Goal: Task Accomplishment & Management: Manage account settings

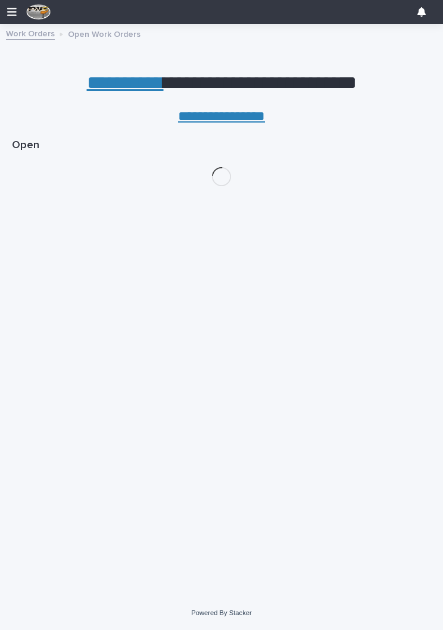
scroll to position [0, 5]
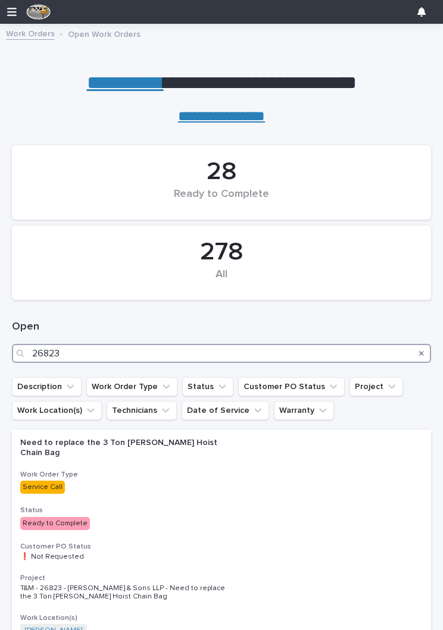
click at [137, 350] on input "26823" at bounding box center [221, 353] width 419 height 19
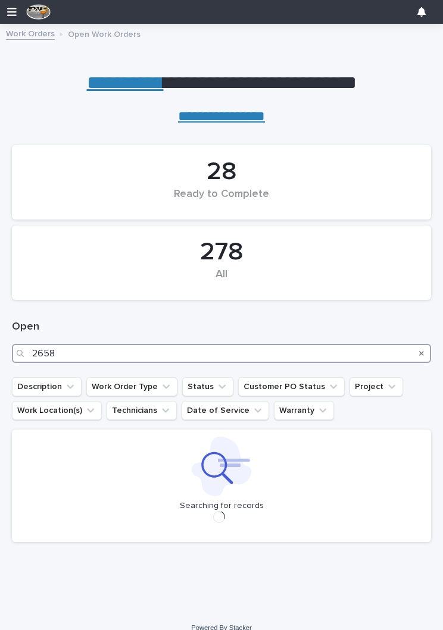
type input "26582"
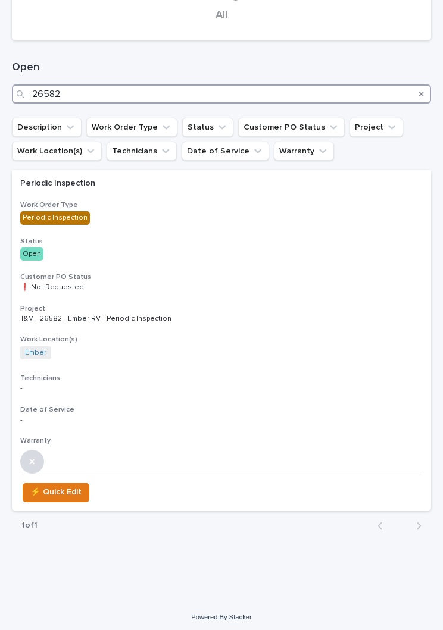
scroll to position [259, 0]
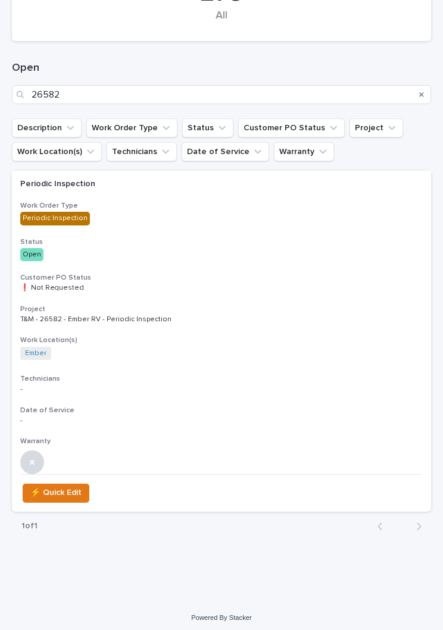
click at [142, 273] on h3 "Customer PO Status" at bounding box center [221, 278] width 402 height 10
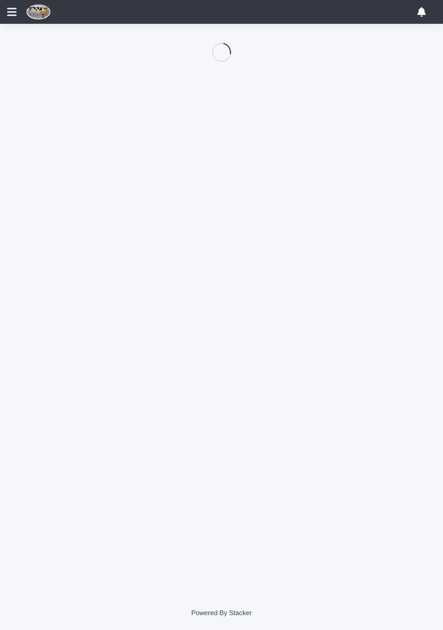
scroll to position [57, 0]
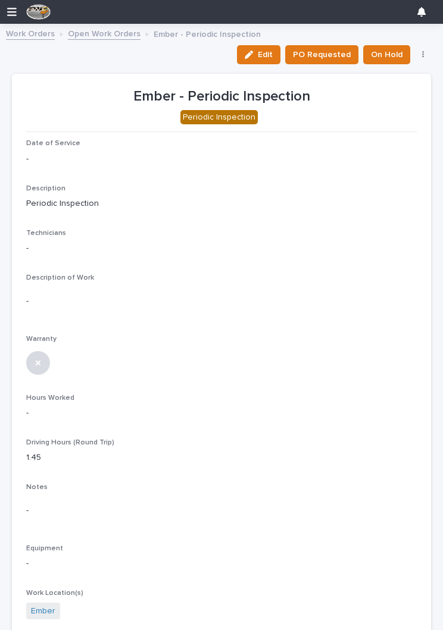
click at [258, 55] on div "button" at bounding box center [251, 55] width 13 height 8
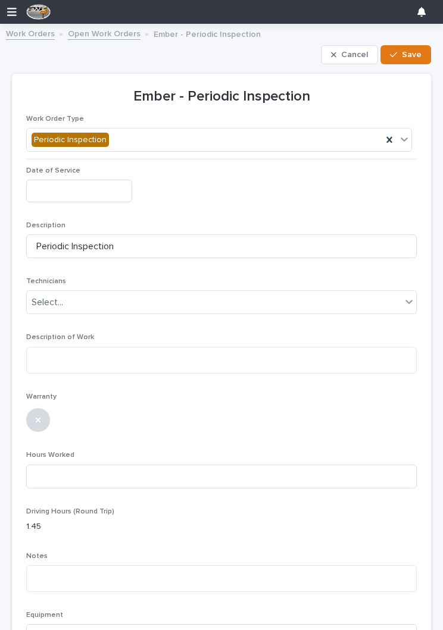
click at [65, 189] on input "text" at bounding box center [79, 191] width 106 height 22
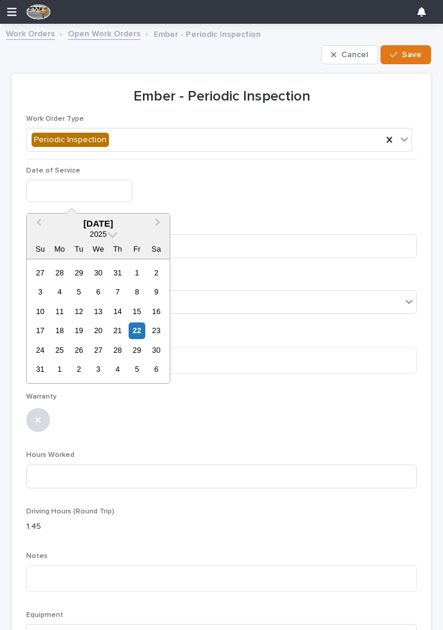
click at [136, 327] on div "22" at bounding box center [137, 331] width 16 height 16
type input "**********"
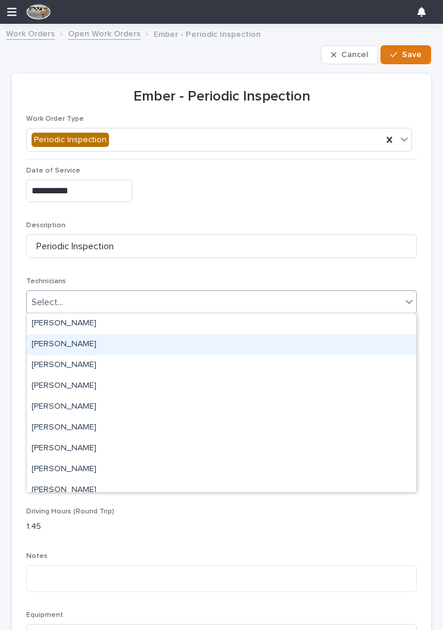
click at [245, 345] on div "[PERSON_NAME]" at bounding box center [221, 344] width 389 height 21
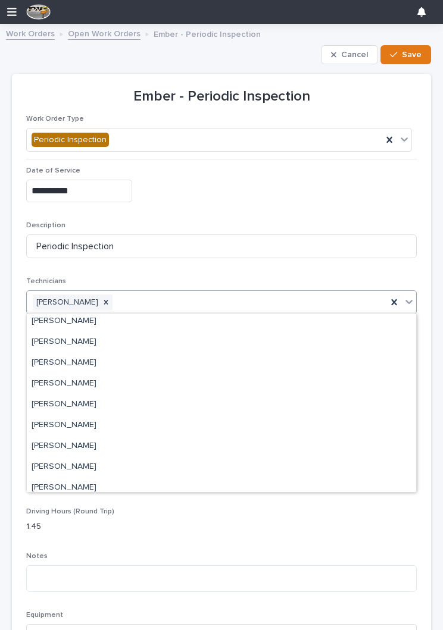
scroll to position [43, 0]
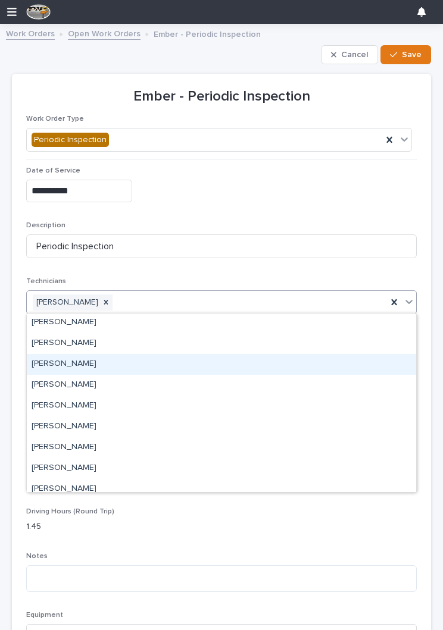
click at [268, 365] on div "[PERSON_NAME]" at bounding box center [221, 364] width 389 height 21
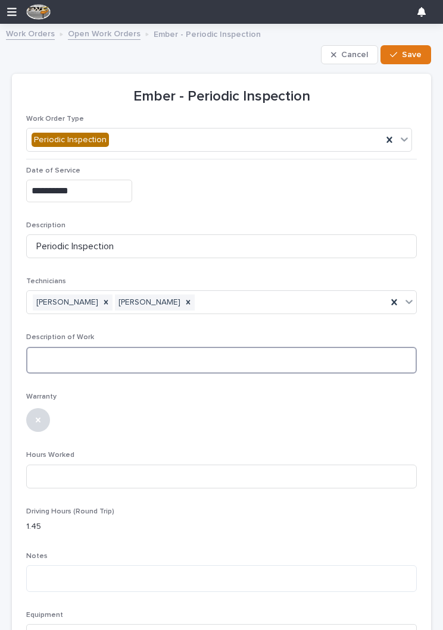
click at [71, 364] on textarea at bounding box center [221, 360] width 390 height 27
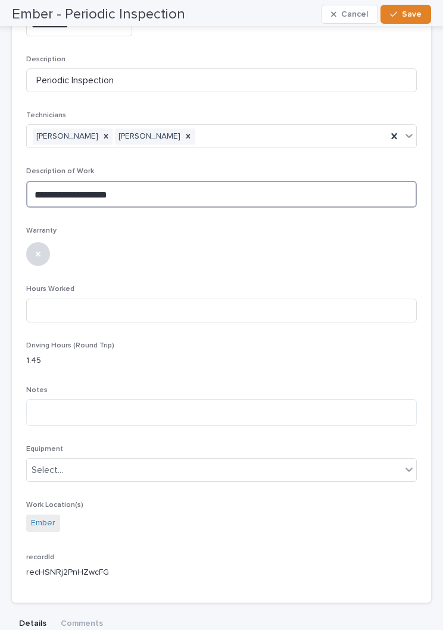
scroll to position [163, 0]
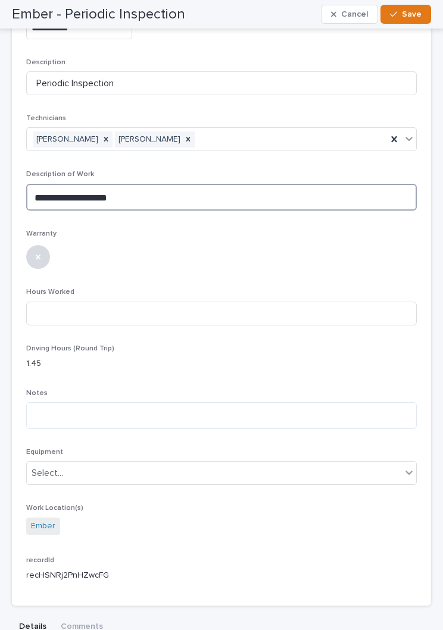
type textarea "**********"
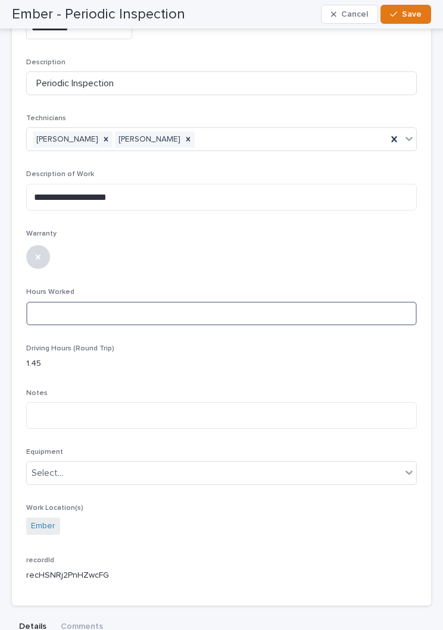
click at [262, 304] on input at bounding box center [221, 314] width 390 height 24
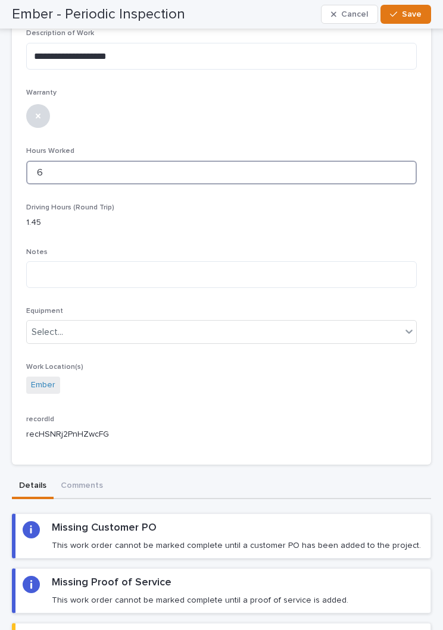
scroll to position [309, 0]
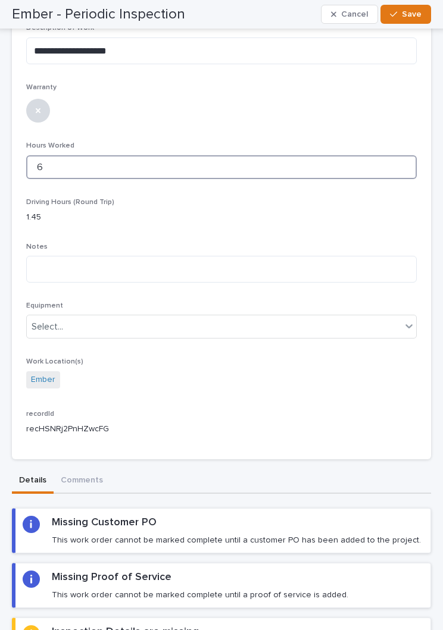
type input "6"
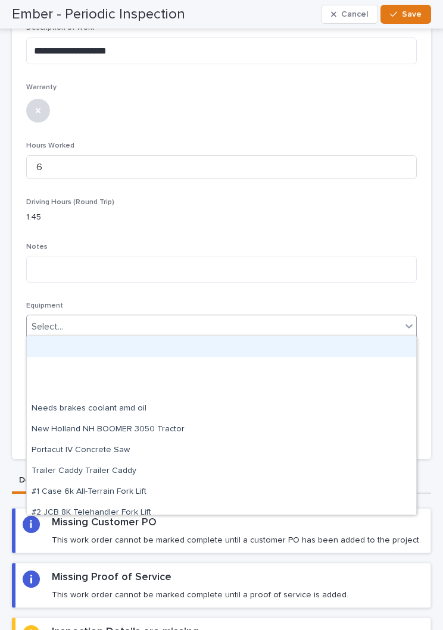
scroll to position [0, 0]
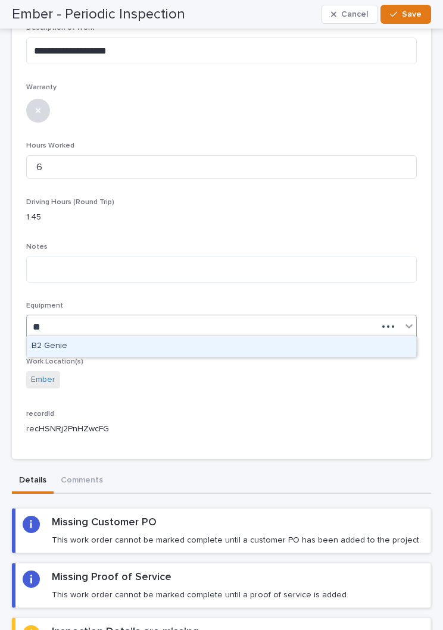
click at [254, 346] on div "B2 Genie" at bounding box center [221, 346] width 389 height 21
type input "**"
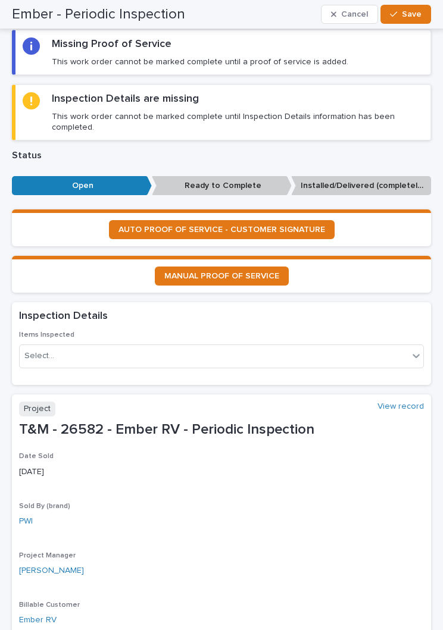
scroll to position [843, 0]
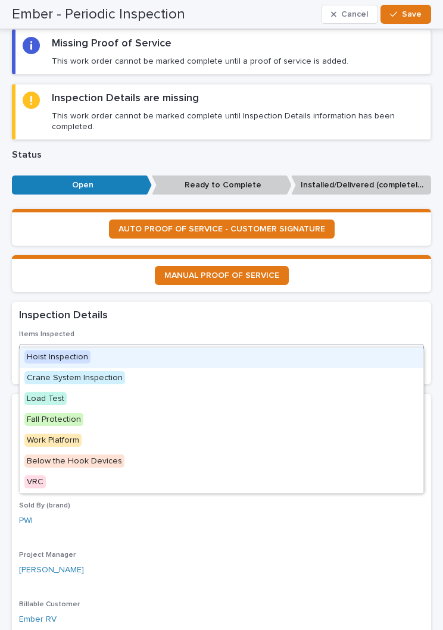
click at [284, 354] on div "Hoist Inspection" at bounding box center [221, 357] width 403 height 21
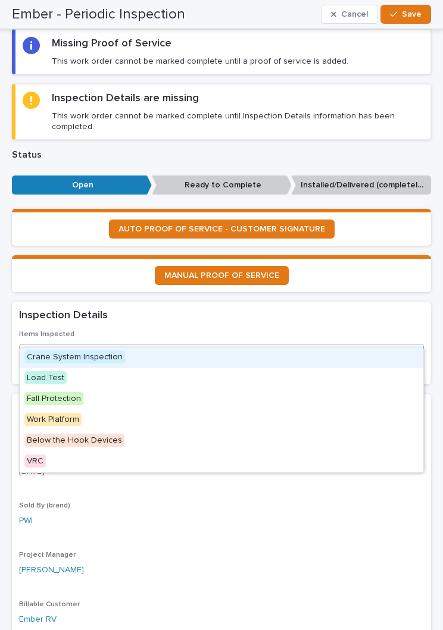
click at [281, 362] on div "Crane System Inspection" at bounding box center [221, 357] width 403 height 21
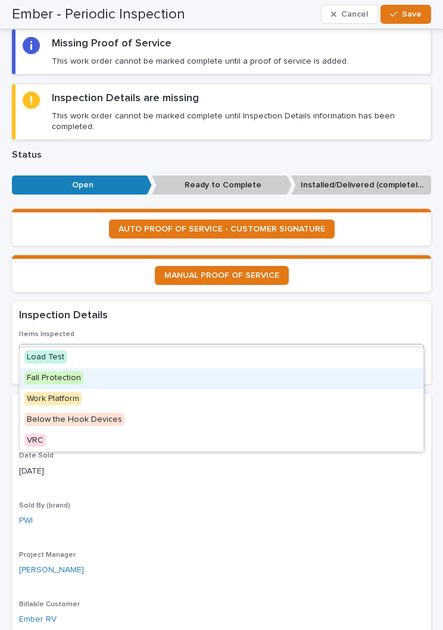
click at [236, 384] on div "Fall Protection" at bounding box center [221, 378] width 403 height 21
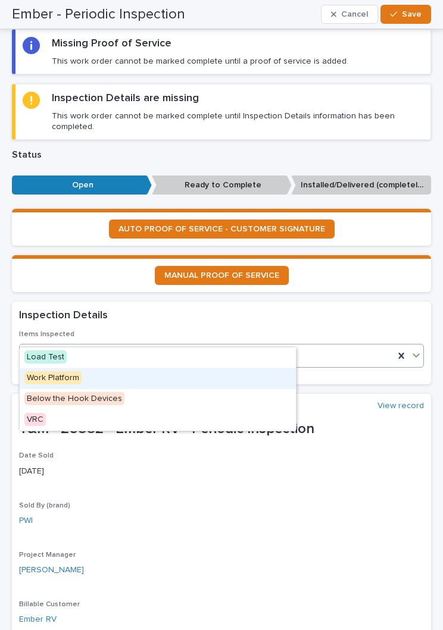
click at [246, 376] on div "Work Platform" at bounding box center [158, 378] width 276 height 21
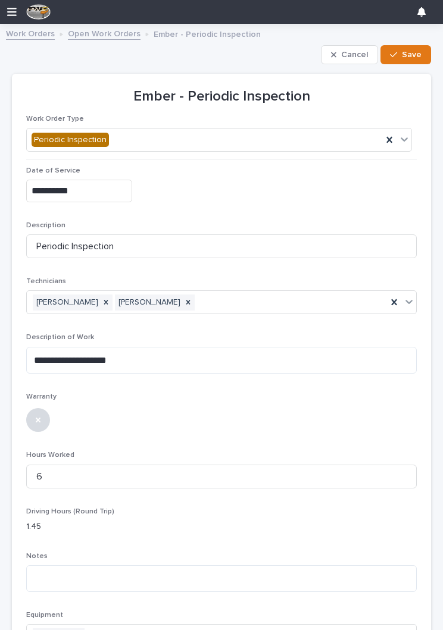
scroll to position [0, 0]
click at [406, 51] on span "Save" at bounding box center [412, 54] width 20 height 11
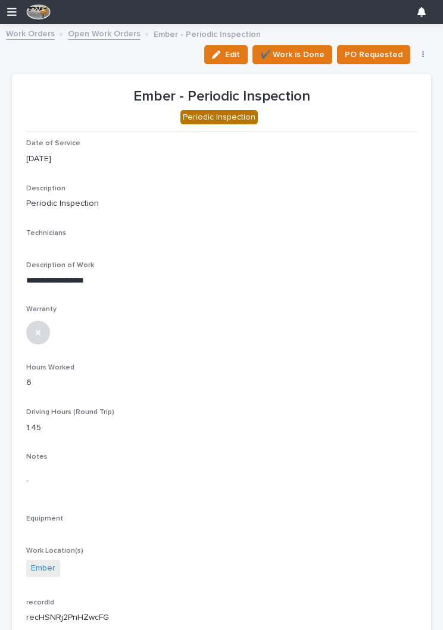
click at [225, 54] on div "button" at bounding box center [218, 55] width 13 height 8
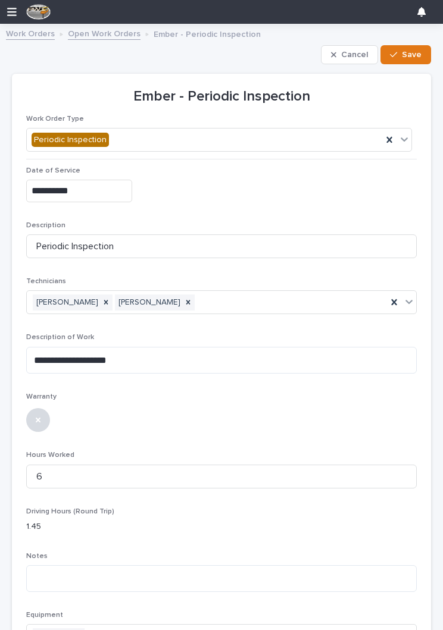
type textarea "**********"
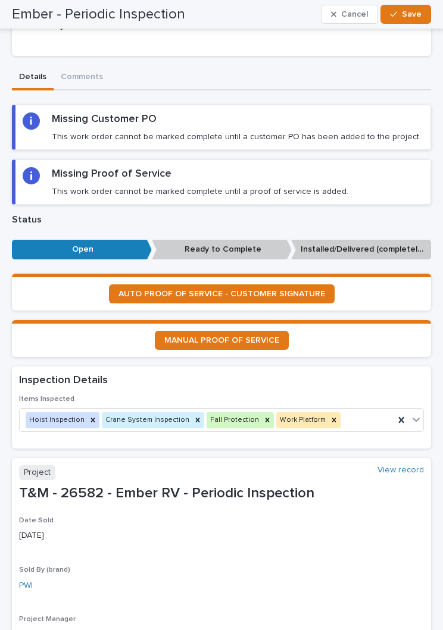
scroll to position [702, 0]
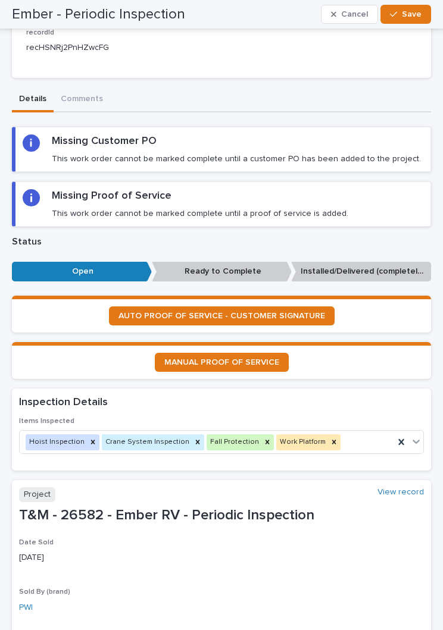
click at [290, 312] on span "AUTO PROOF OF SERVICE - CUSTOMER SIGNATURE" at bounding box center [221, 316] width 206 height 8
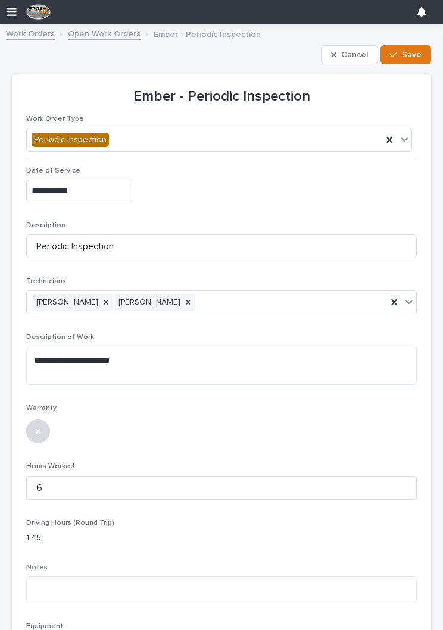
scroll to position [0, 0]
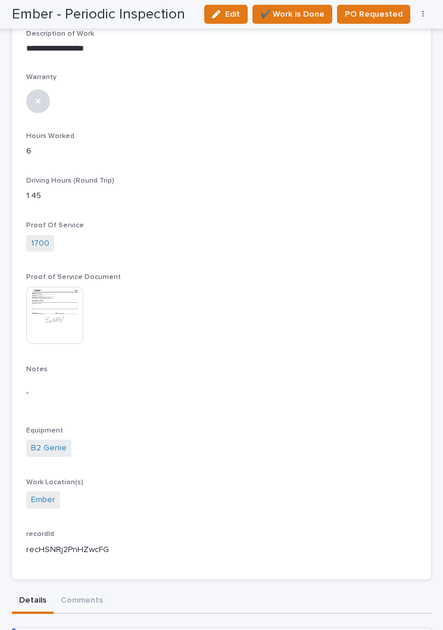
scroll to position [252, 0]
click at [297, 12] on span "✔️ Work is Done" at bounding box center [292, 14] width 64 height 14
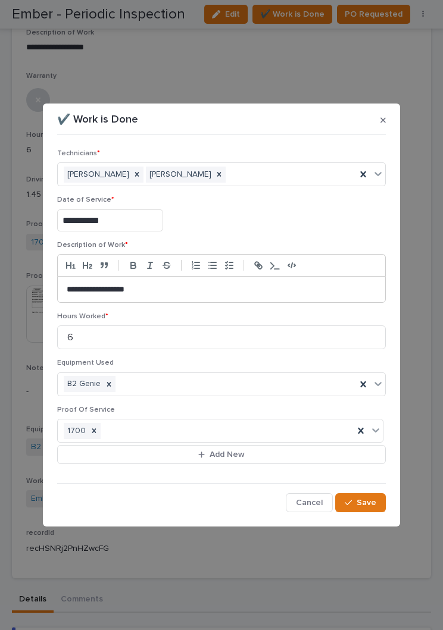
click at [359, 502] on span "Save" at bounding box center [366, 502] width 20 height 11
